Goal: Task Accomplishment & Management: Manage account settings

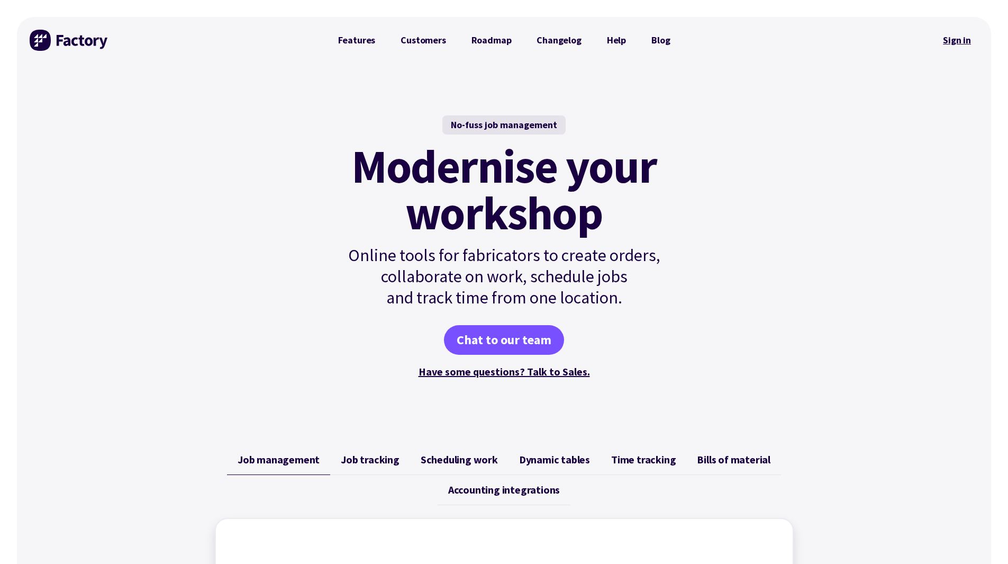
click at [962, 48] on link "Sign in" at bounding box center [957, 40] width 43 height 24
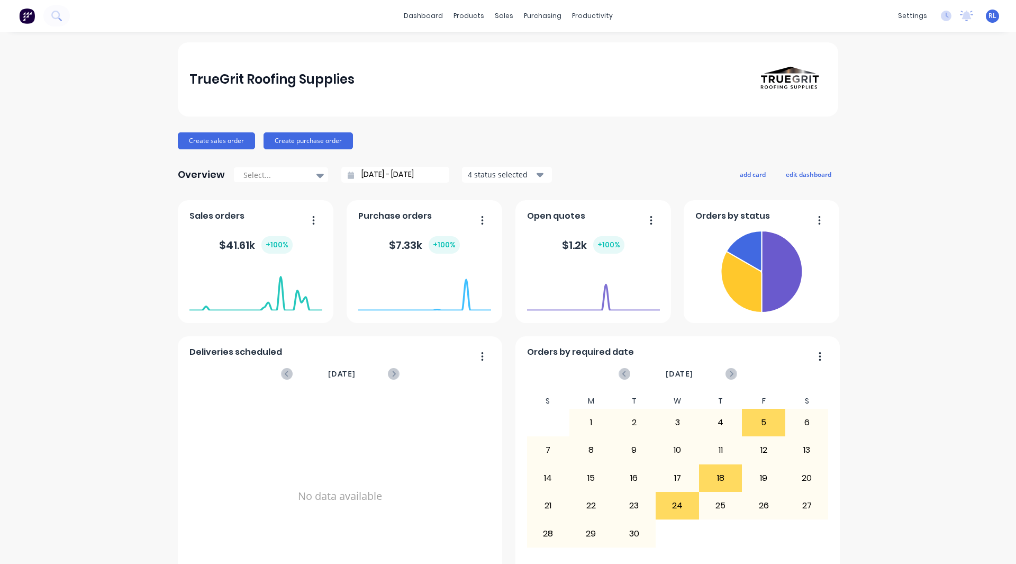
click at [941, 155] on div "TrueGrit Roofing Supplies Create sales order Create purchase order Overview Sel…" at bounding box center [508, 318] width 1016 height 553
click at [989, 13] on span "RL" at bounding box center [993, 16] width 8 height 10
click at [908, 129] on button "Sign out" at bounding box center [927, 132] width 140 height 21
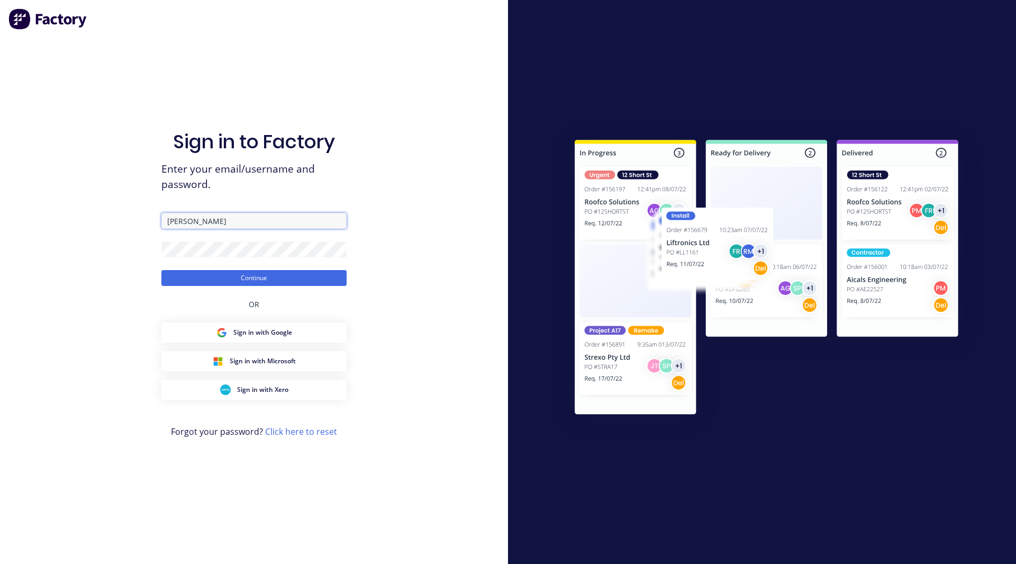
click at [228, 222] on input "Lund" at bounding box center [253, 221] width 185 height 16
type input "rob+fabrication@factory.app"
click at [161, 270] on button "Continue" at bounding box center [253, 278] width 185 height 16
